Goal: Use online tool/utility: Use online tool/utility

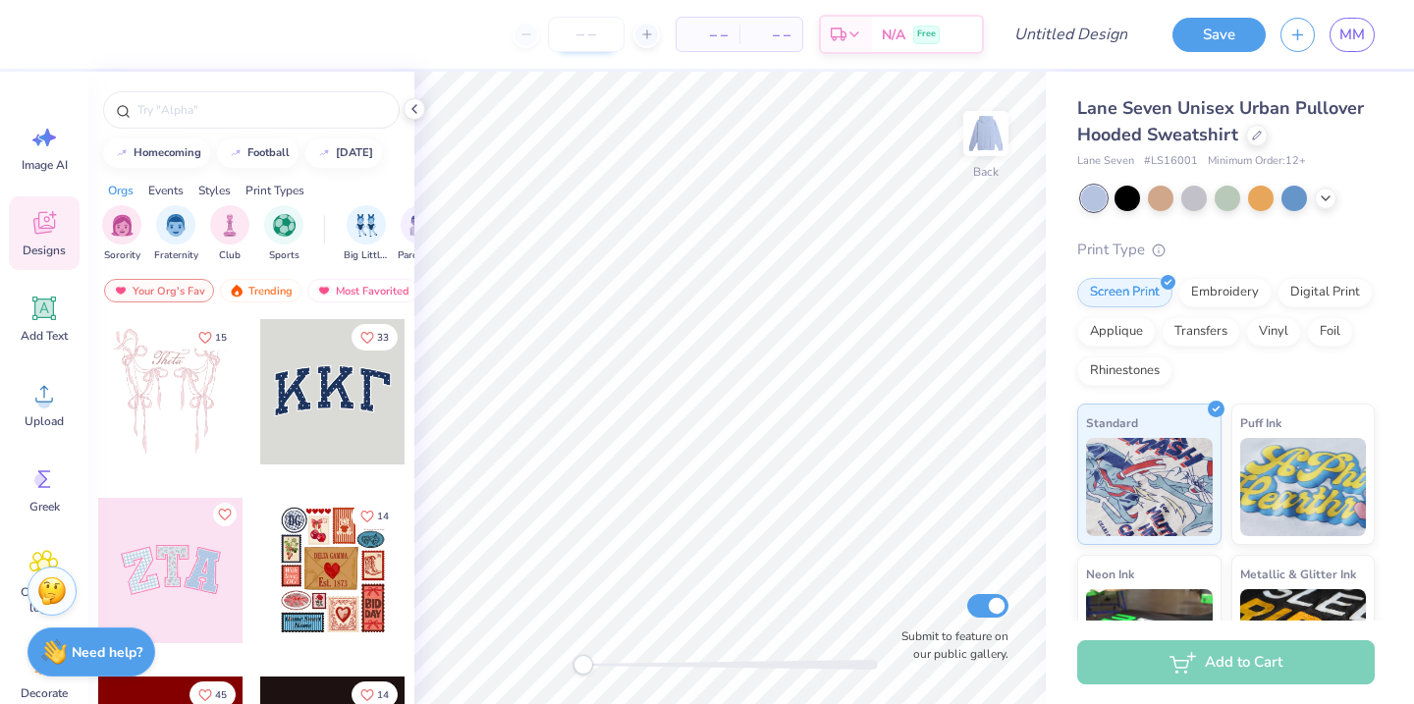
click at [565, 45] on input "number" at bounding box center [586, 34] width 77 height 35
click at [580, 39] on input "number" at bounding box center [586, 34] width 77 height 35
type input "4"
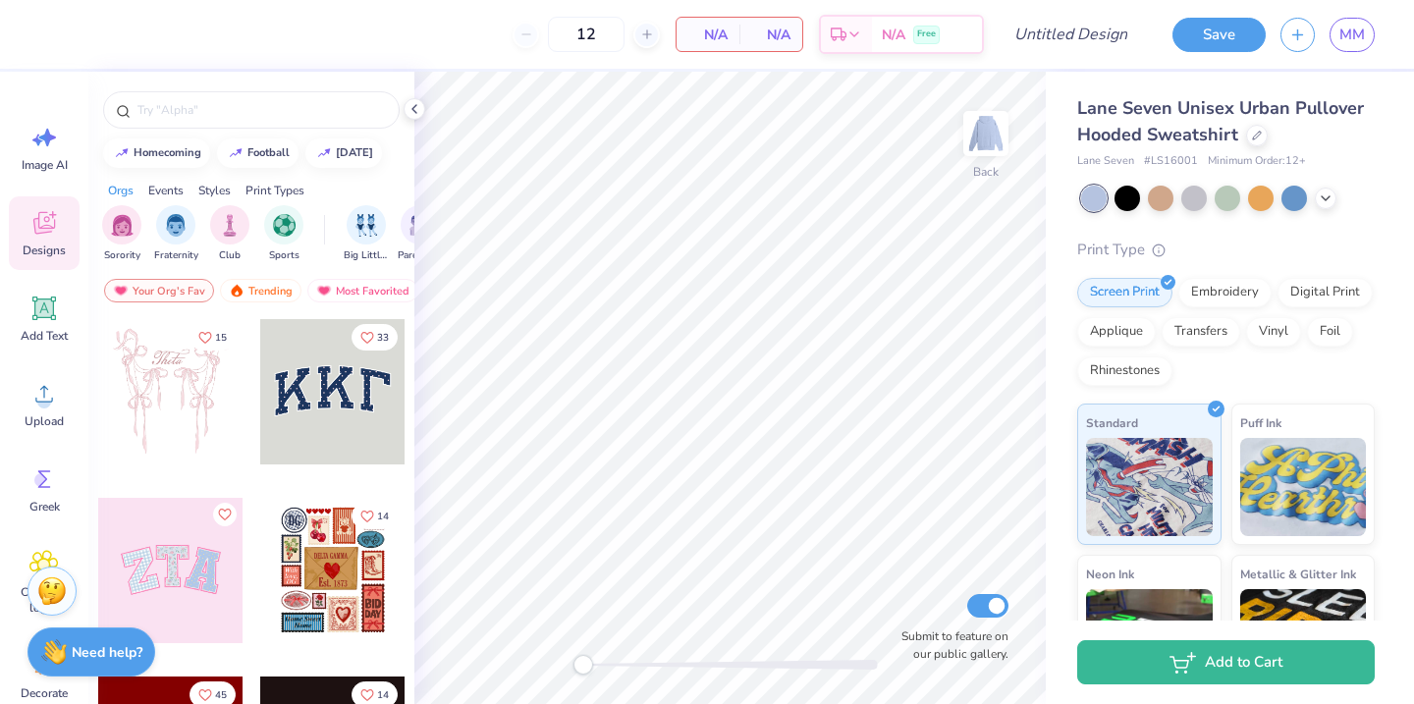
type input "1"
type input "2"
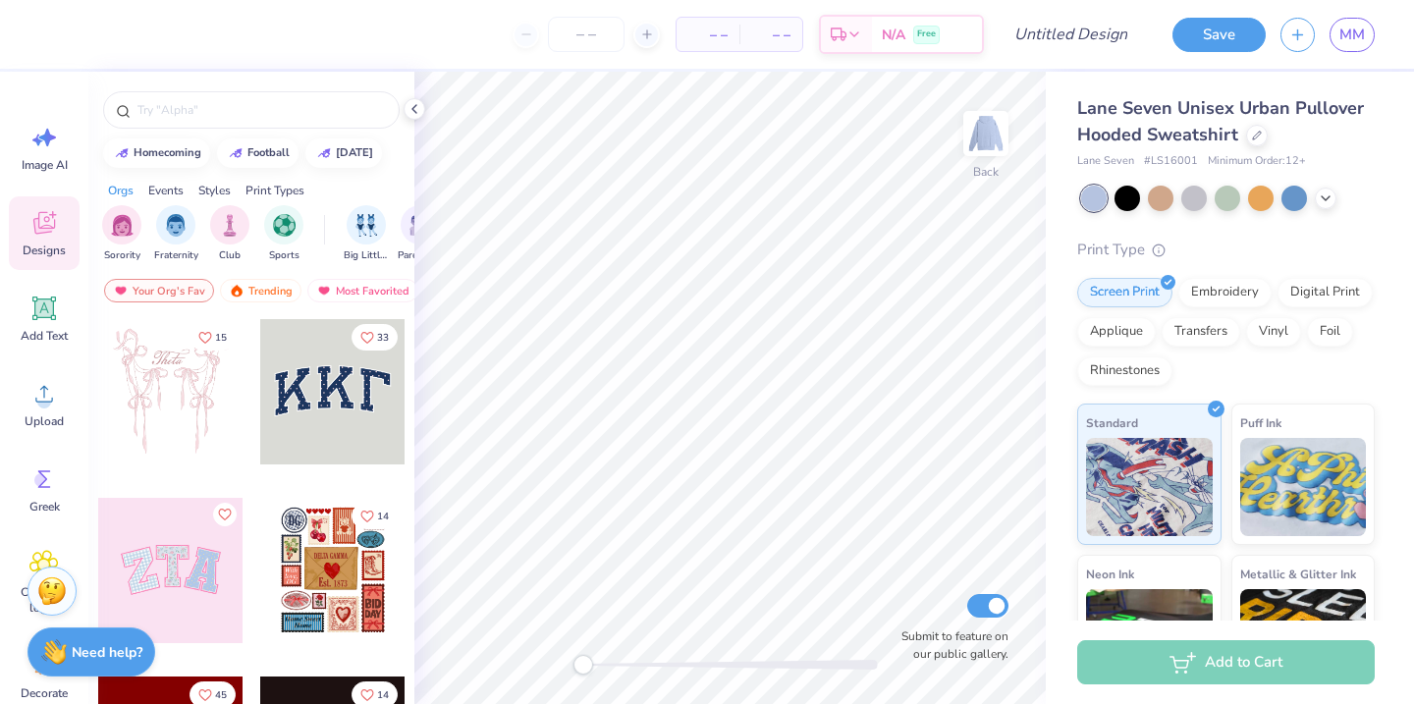
click at [347, 417] on div at bounding box center [332, 391] width 145 height 145
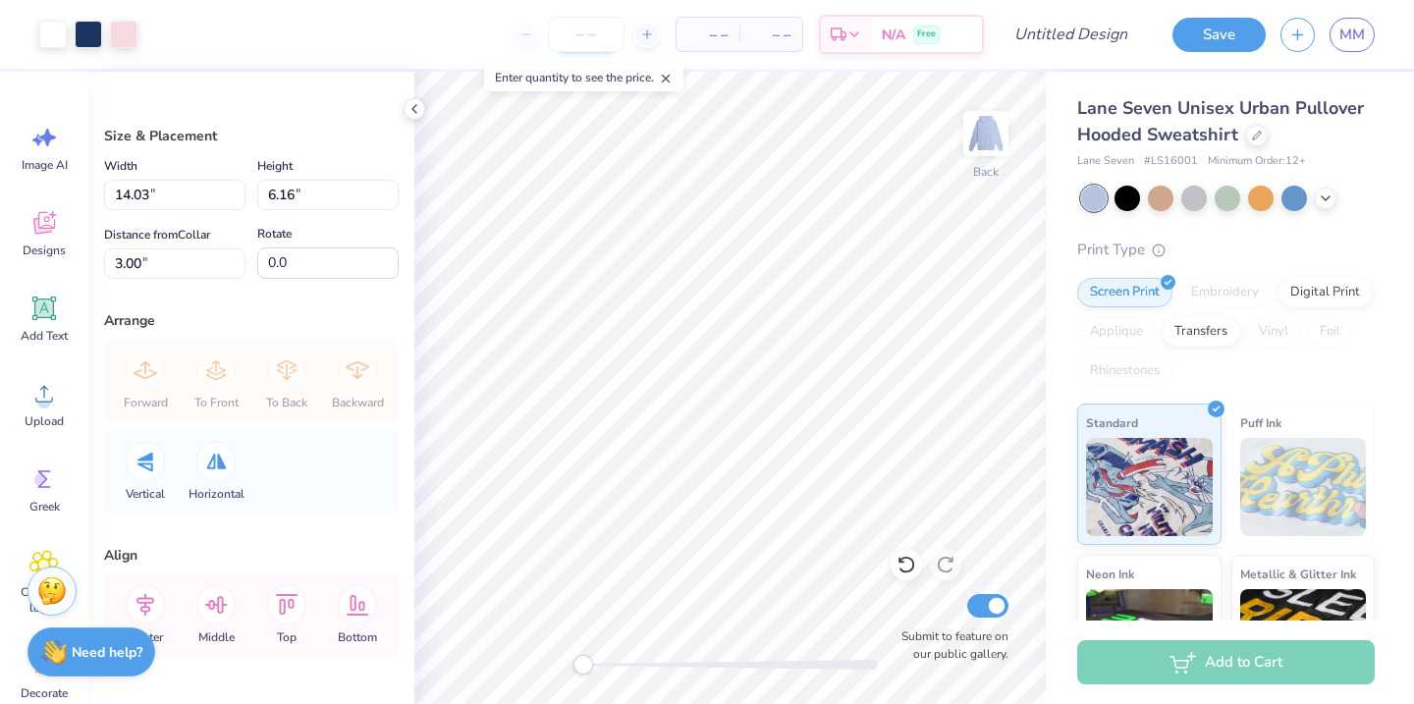
click at [562, 32] on input "number" at bounding box center [586, 34] width 77 height 35
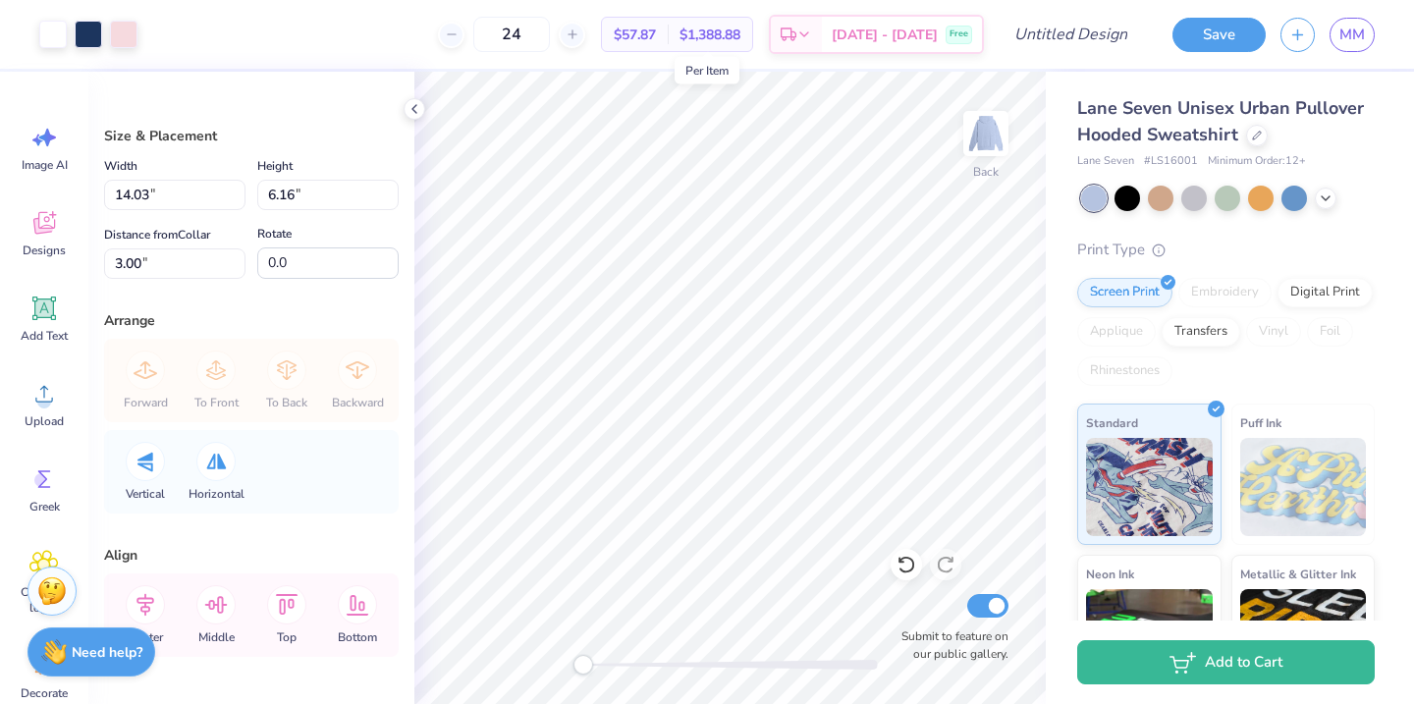
type input "2"
type input "1"
type input "3"
